Goal: Browse casually: Explore the website without a specific task or goal

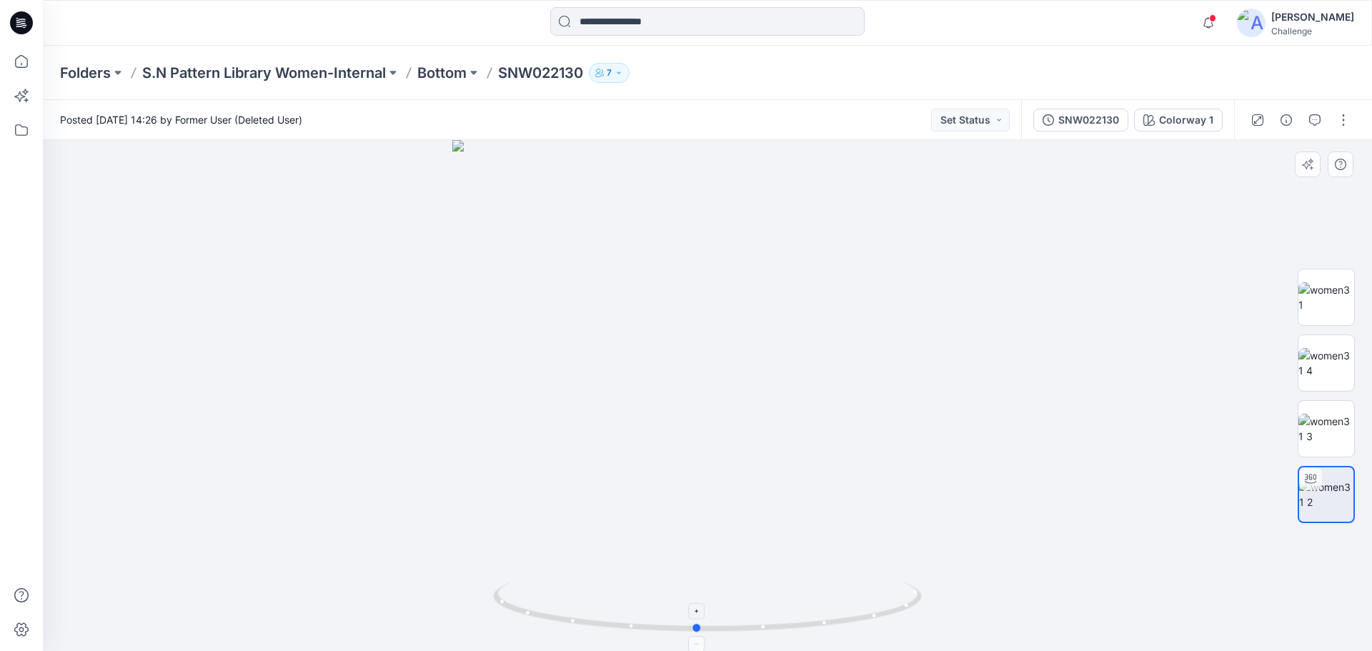
drag, startPoint x: 501, startPoint y: 605, endPoint x: 702, endPoint y: 620, distance: 202.1
click at [702, 620] on icon at bounding box center [709, 609] width 432 height 54
drag, startPoint x: 697, startPoint y: 630, endPoint x: 566, endPoint y: 557, distance: 149.7
click at [513, 615] on icon at bounding box center [709, 609] width 432 height 54
drag, startPoint x: 674, startPoint y: 298, endPoint x: 670, endPoint y: 384, distance: 85.8
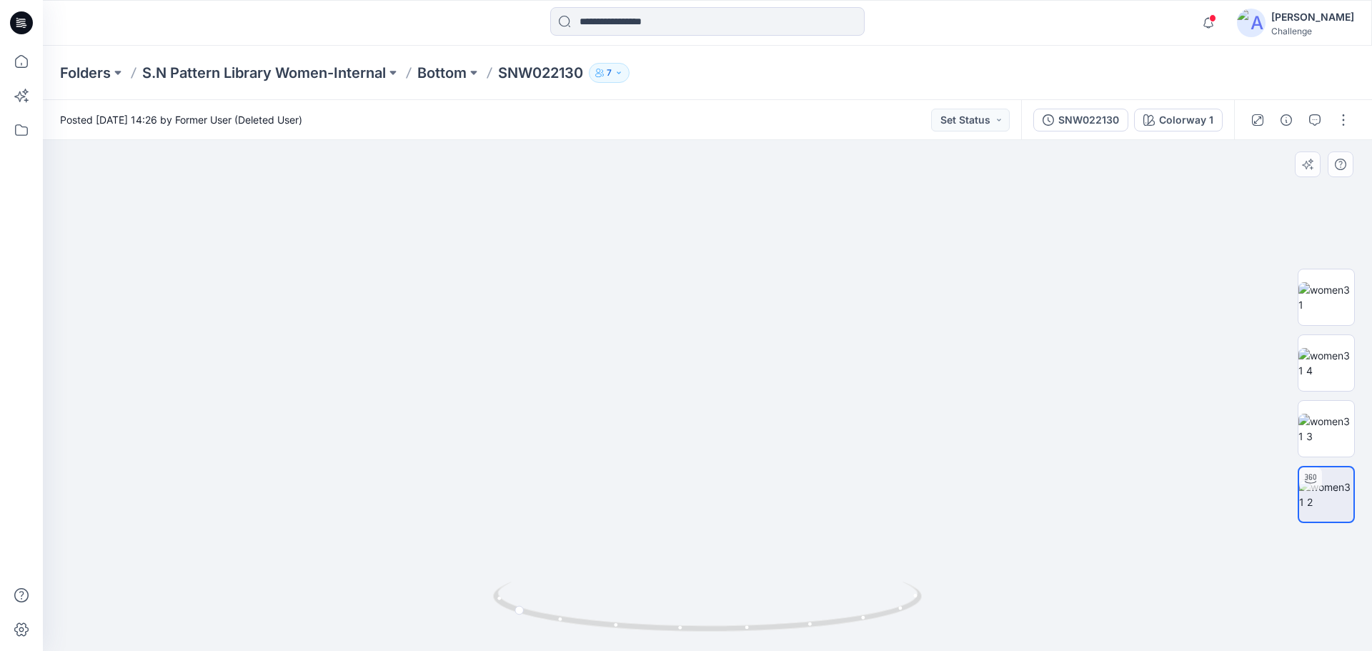
click at [670, 384] on img at bounding box center [703, 361] width 1394 height 581
drag, startPoint x: 633, startPoint y: 468, endPoint x: 638, endPoint y: 326, distance: 142.3
click at [638, 326] on img at bounding box center [707, 299] width 1249 height 704
drag, startPoint x: 620, startPoint y: 450, endPoint x: 627, endPoint y: 244, distance: 205.3
click at [627, 244] on img at bounding box center [707, 269] width 1249 height 764
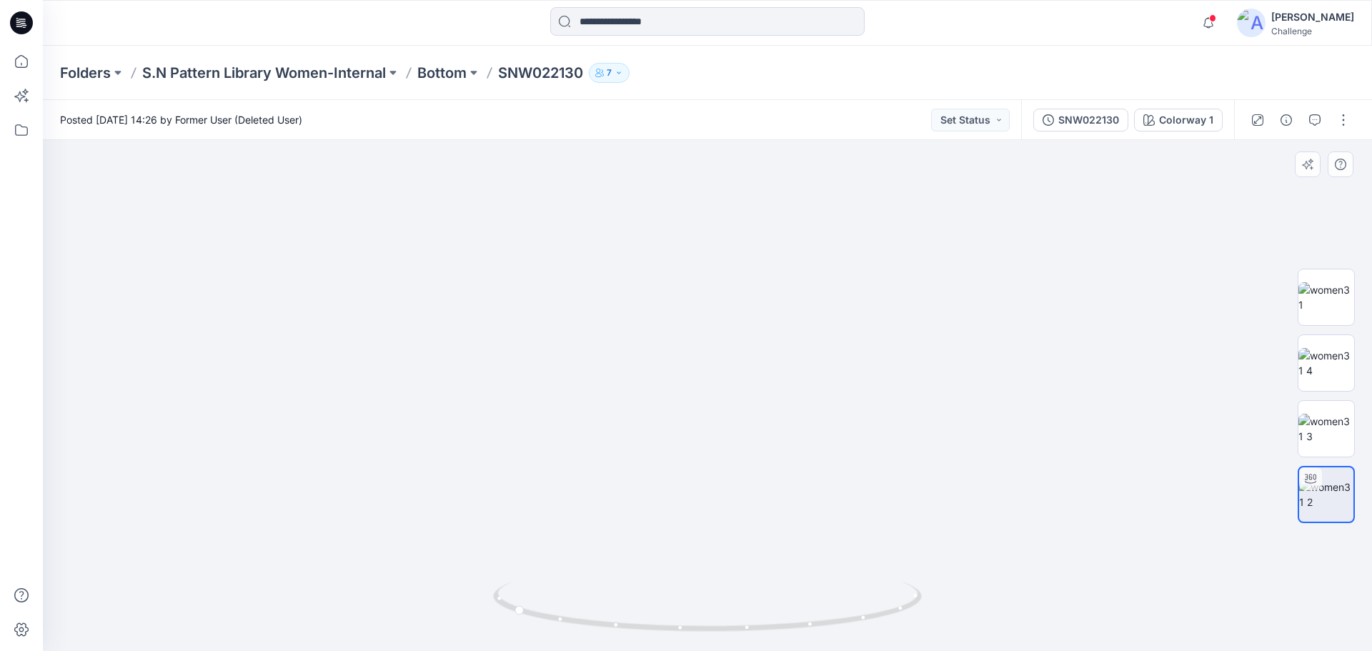
drag, startPoint x: 622, startPoint y: 444, endPoint x: 656, endPoint y: 149, distance: 297.1
click at [656, 149] on img at bounding box center [707, 59] width 1249 height 1184
drag, startPoint x: 660, startPoint y: 420, endPoint x: 669, endPoint y: 305, distance: 115.4
click at [669, 305] on img at bounding box center [707, 26] width 1249 height 1249
drag, startPoint x: 669, startPoint y: 305, endPoint x: 665, endPoint y: 442, distance: 136.6
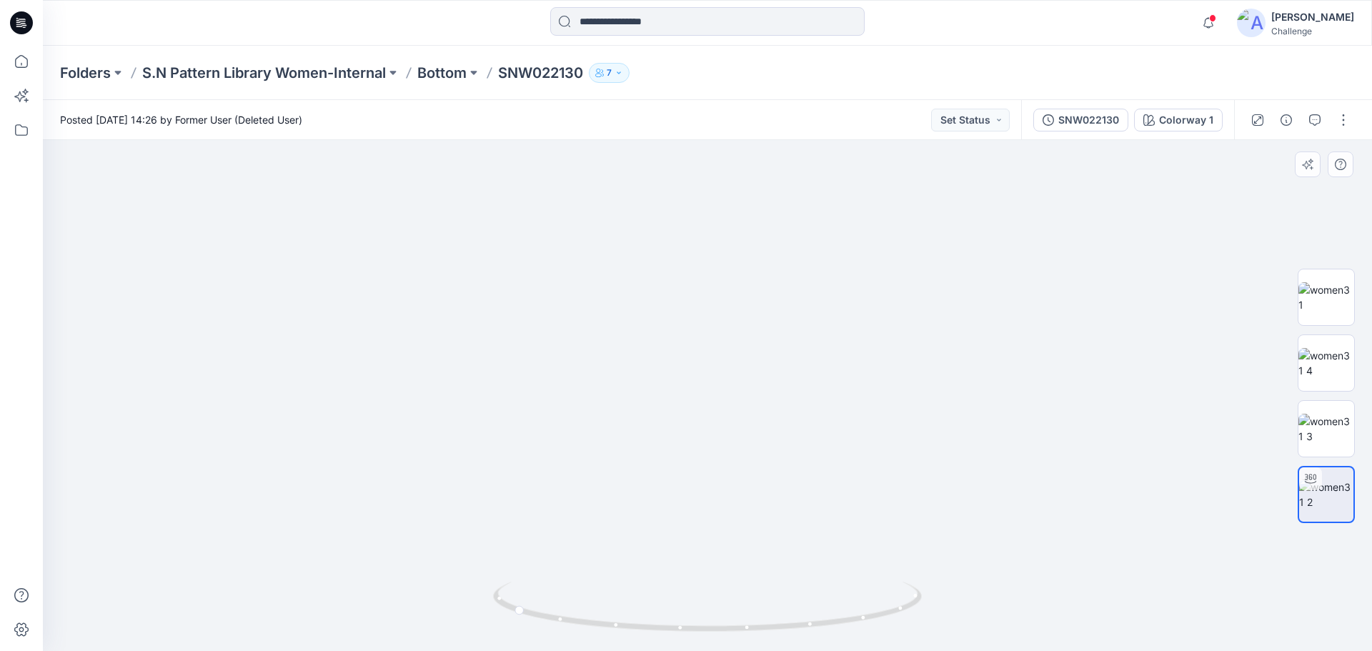
click at [665, 442] on img at bounding box center [707, 84] width 1249 height 1133
drag, startPoint x: 665, startPoint y: 318, endPoint x: 662, endPoint y: 408, distance: 90.1
click at [660, 454] on img at bounding box center [707, 160] width 1249 height 981
drag, startPoint x: 663, startPoint y: 315, endPoint x: 660, endPoint y: 384, distance: 68.7
click at [660, 384] on img at bounding box center [707, 197] width 1249 height 908
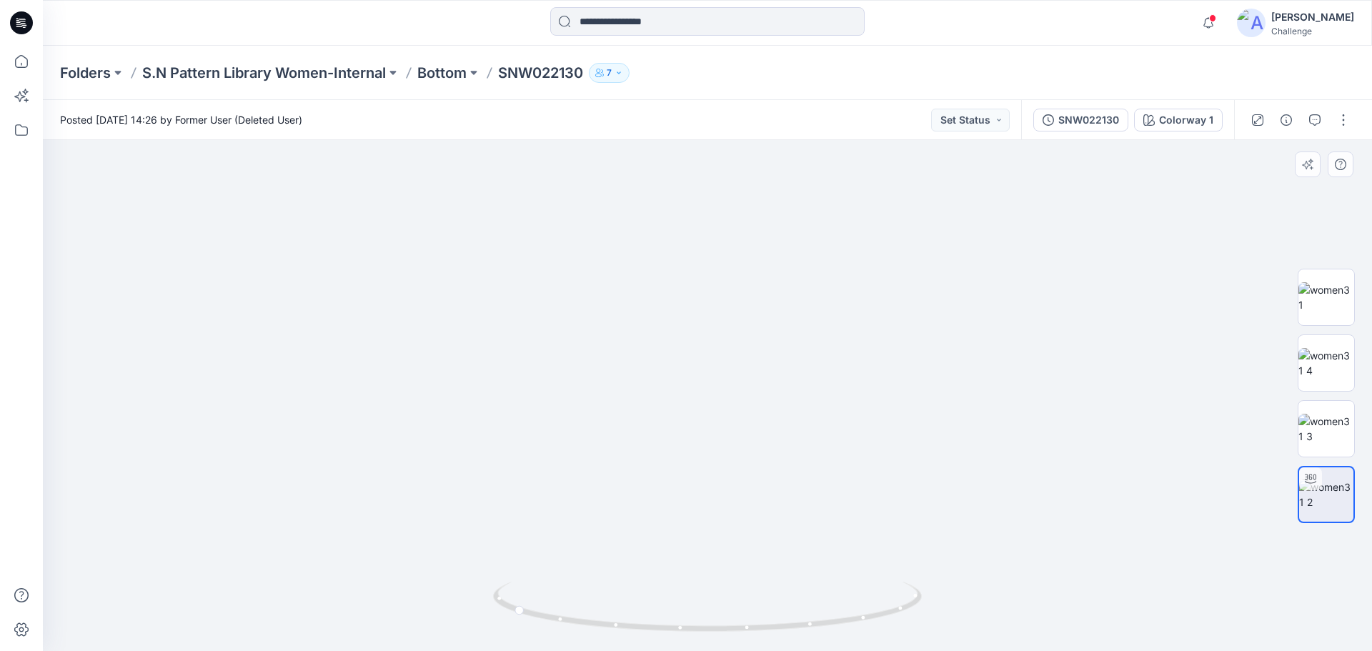
drag, startPoint x: 643, startPoint y: 343, endPoint x: 645, endPoint y: 573, distance: 230.1
click at [645, 573] on img at bounding box center [707, 256] width 1249 height 789
drag, startPoint x: 643, startPoint y: 391, endPoint x: 633, endPoint y: 507, distance: 116.2
click at [633, 507] on img at bounding box center [707, 312] width 1249 height 677
